Goal: Task Accomplishment & Management: Manage account settings

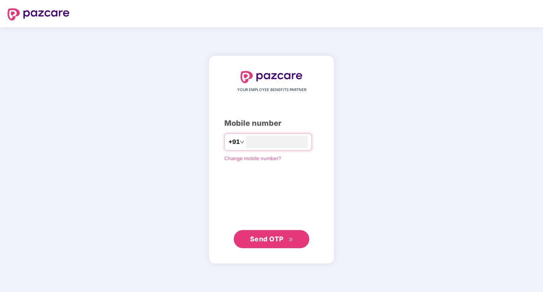
type input "**********"
click at [271, 241] on span "Send OTP" at bounding box center [267, 239] width 34 height 8
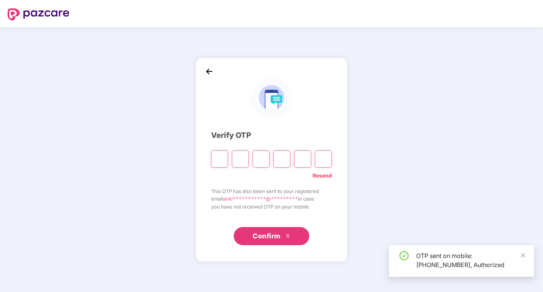
type input "*"
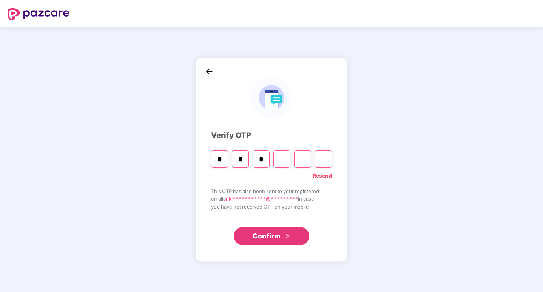
type input "*"
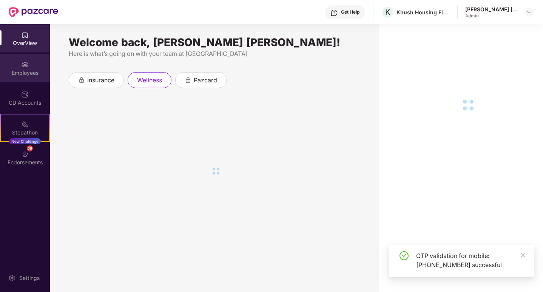
click at [19, 77] on div "Employees" at bounding box center [25, 68] width 50 height 28
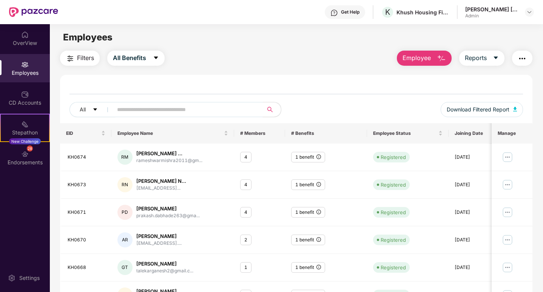
click at [211, 105] on input "text" at bounding box center [185, 109] width 136 height 11
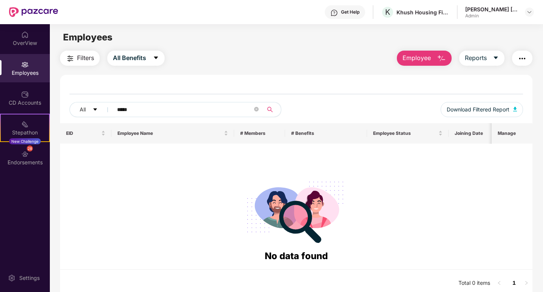
click at [273, 107] on icon "search" at bounding box center [270, 110] width 6 height 6
type input "*****"
click at [93, 108] on icon "caret-down" at bounding box center [95, 109] width 5 height 5
click at [112, 108] on button "Registered" at bounding box center [103, 109] width 67 height 15
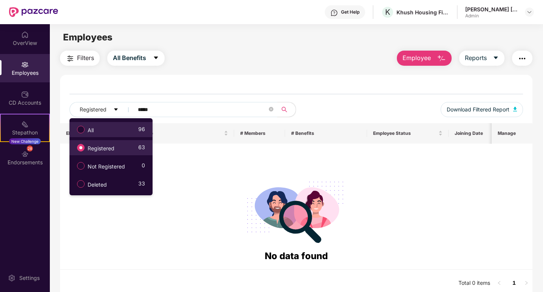
click at [76, 129] on label "All" at bounding box center [86, 129] width 27 height 13
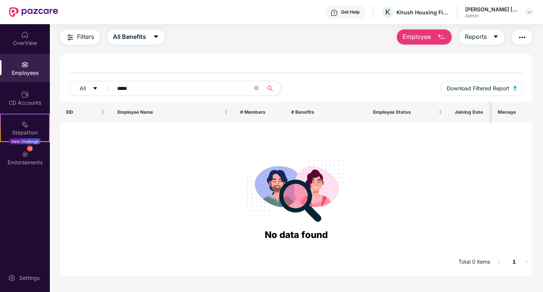
scroll to position [24, 0]
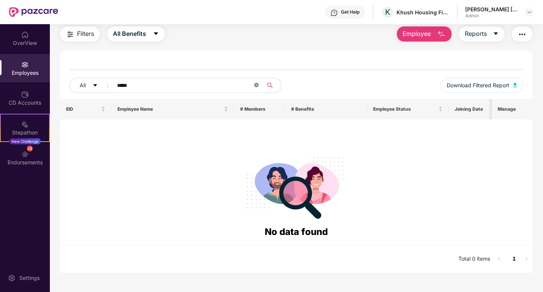
click at [258, 85] on icon "close-circle" at bounding box center [256, 85] width 5 height 5
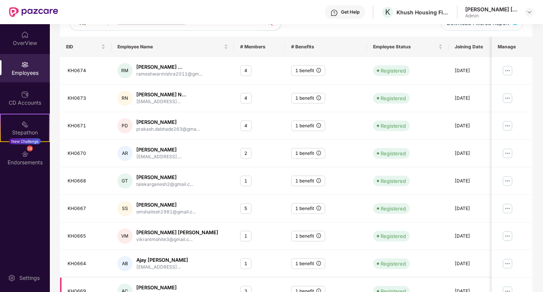
scroll to position [155, 0]
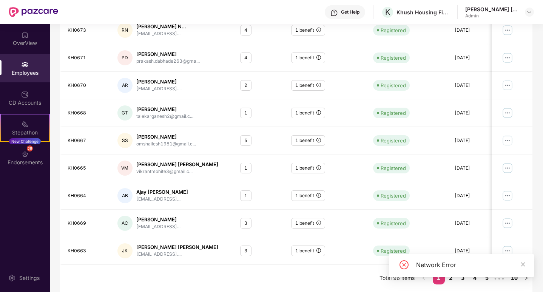
click at [513, 282] on div "Network Error" at bounding box center [461, 268] width 145 height 29
click at [515, 278] on div "Network Error" at bounding box center [461, 268] width 145 height 29
click at [523, 265] on icon "close" at bounding box center [523, 264] width 5 height 5
click at [512, 279] on link "10" at bounding box center [515, 277] width 12 height 11
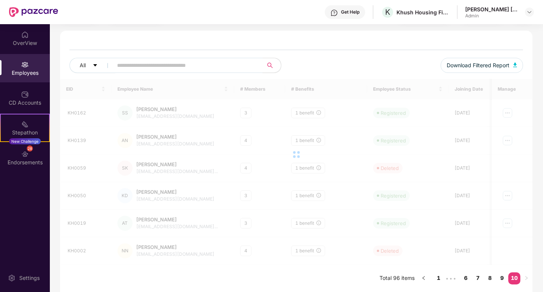
scroll to position [44, 0]
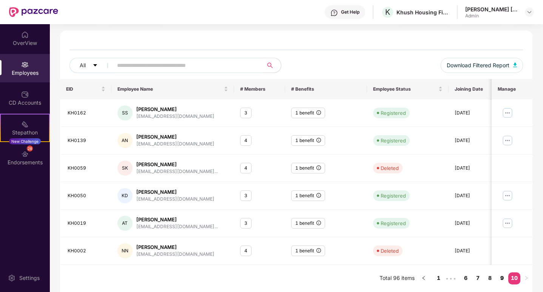
click at [502, 276] on link "9" at bounding box center [503, 277] width 12 height 11
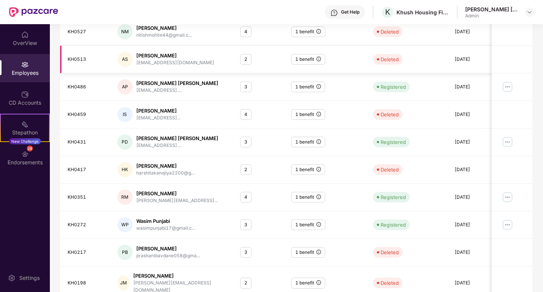
scroll to position [155, 0]
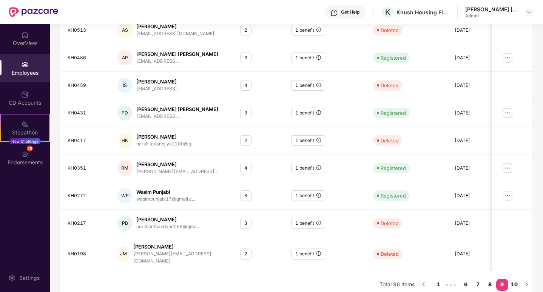
click at [489, 279] on link "8" at bounding box center [491, 284] width 12 height 11
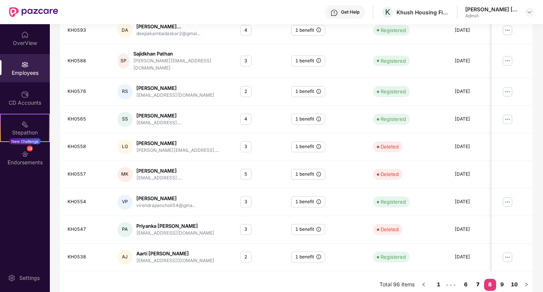
click at [477, 279] on link "7" at bounding box center [478, 284] width 12 height 11
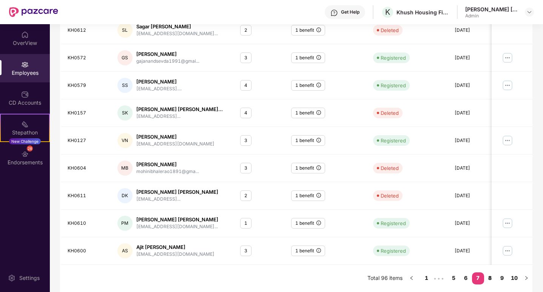
click at [489, 278] on link "8" at bounding box center [491, 277] width 12 height 11
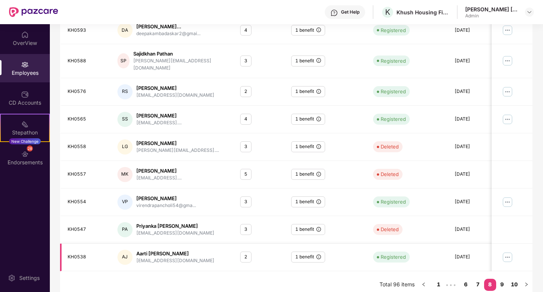
click at [509, 251] on img at bounding box center [508, 257] width 12 height 12
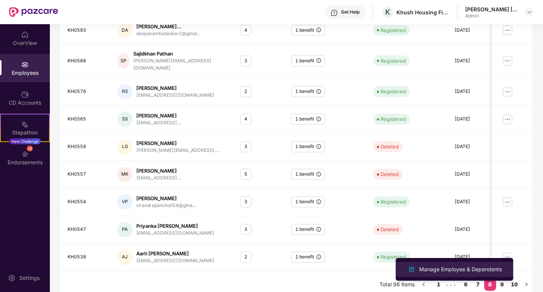
click at [471, 268] on div "Manage Employee & Dependents" at bounding box center [461, 269] width 86 height 8
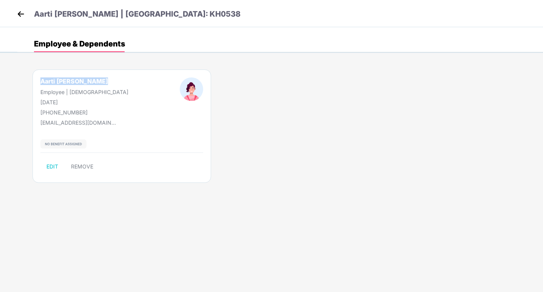
drag, startPoint x: 110, startPoint y: 82, endPoint x: 42, endPoint y: 82, distance: 68.0
click at [42, 82] on div "Aarti Gitesh Jadhav Employee | Female 03 June 1989 +919870133119" at bounding box center [84, 96] width 139 height 38
copy div "Aarti Gitesh Jadhav"
click at [242, 153] on div "Aarti Gitesh Jadhav Employee | Female 03 June 1989 +919870133119 gavnangaarti@g…" at bounding box center [280, 130] width 526 height 144
drag, startPoint x: 173, startPoint y: 12, endPoint x: 117, endPoint y: 16, distance: 55.7
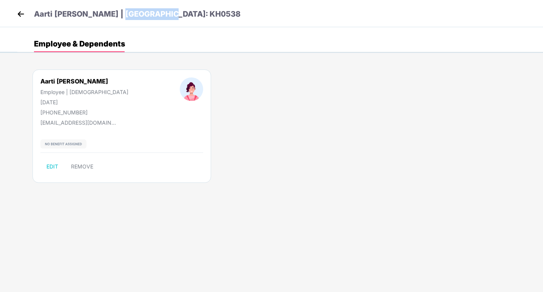
click at [117, 16] on div "Aarti Gitesh Jadhav | EID: KH0538" at bounding box center [271, 13] width 543 height 27
copy p "EID: KH0538"
click at [23, 14] on img at bounding box center [20, 13] width 11 height 11
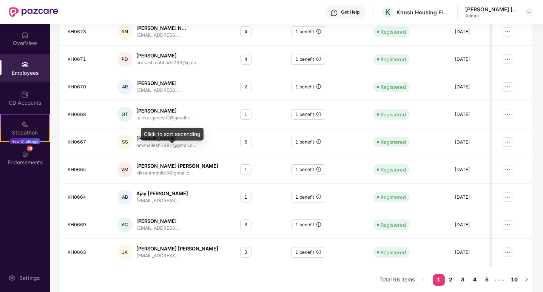
scroll to position [172, 0]
